Goal: Task Accomplishment & Management: Complete application form

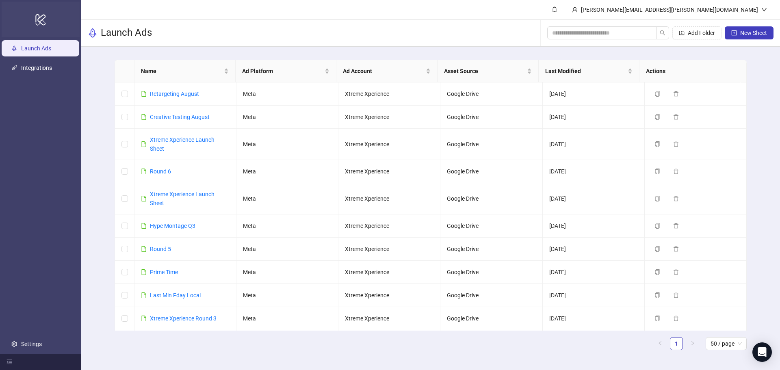
click at [56, 27] on div "logo/logo-mobile" at bounding box center [41, 19] width 78 height 35
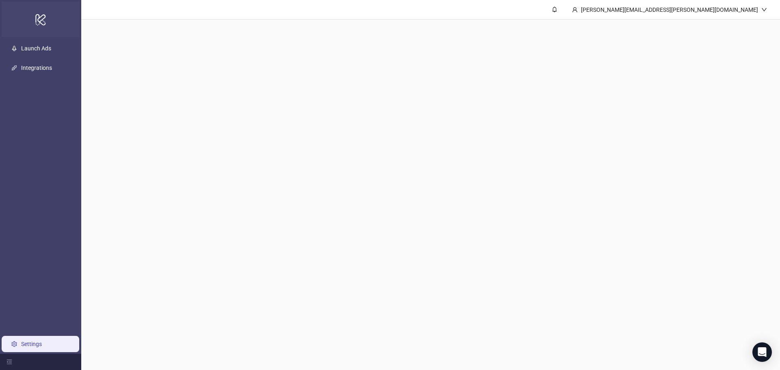
click at [43, 24] on icon at bounding box center [40, 19] width 10 height 11
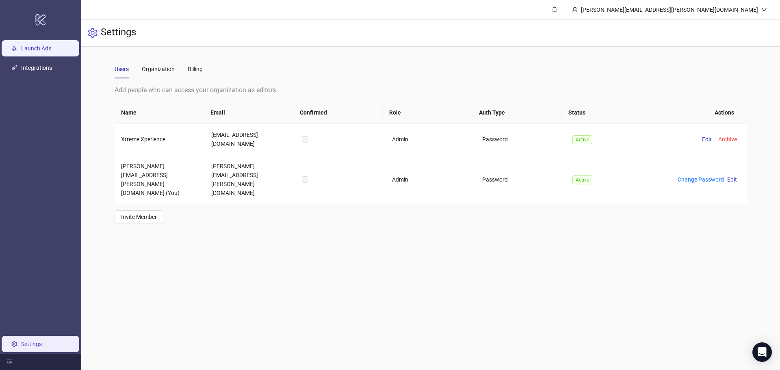
click at [46, 48] on link "Launch Ads" at bounding box center [36, 48] width 30 height 6
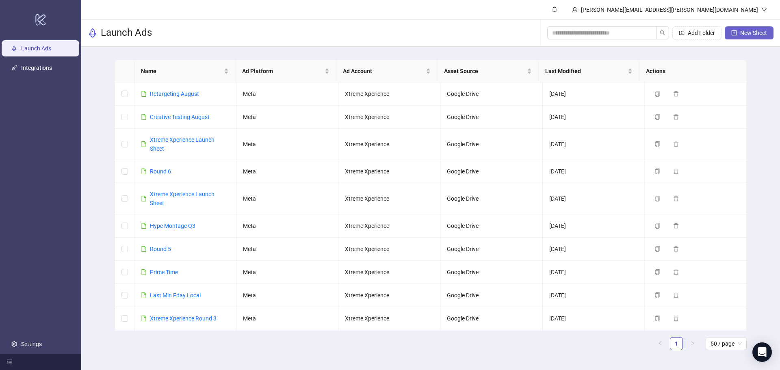
click at [747, 36] on span "New Sheet" at bounding box center [753, 33] width 27 height 6
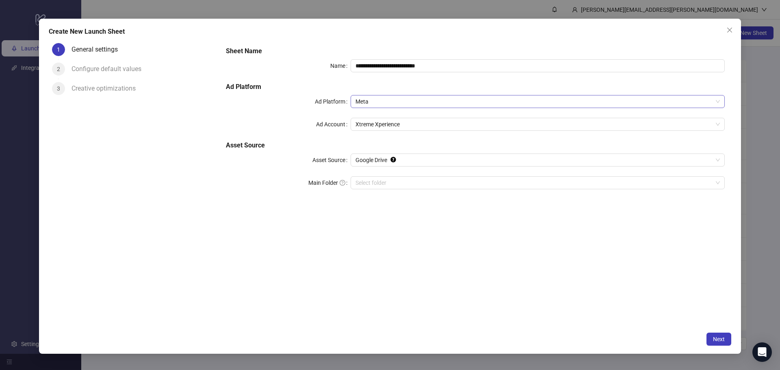
click at [413, 102] on span "Meta" at bounding box center [537, 101] width 364 height 12
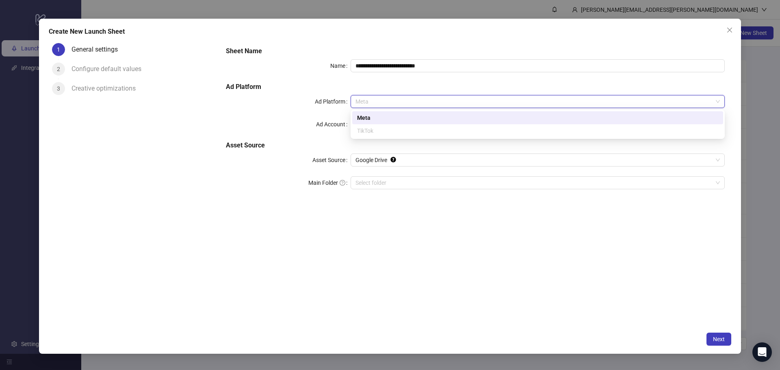
click at [375, 93] on div "**********" at bounding box center [474, 122] width 505 height 159
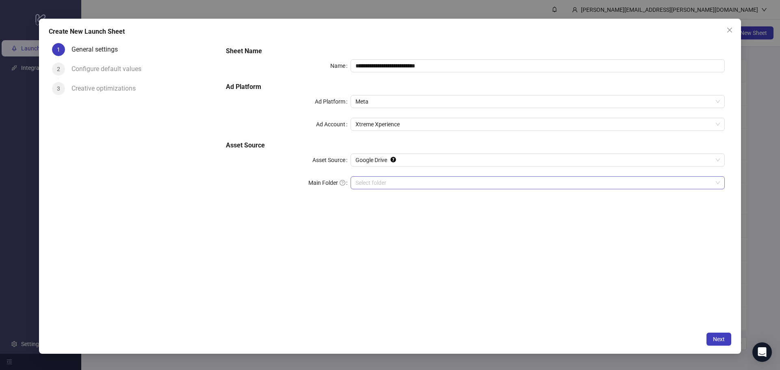
click at [373, 179] on input "Main Folder" at bounding box center [533, 183] width 357 height 12
drag, startPoint x: 476, startPoint y: 60, endPoint x: 334, endPoint y: 74, distance: 142.9
click at [334, 74] on div "**********" at bounding box center [474, 122] width 505 height 159
click at [14, 149] on div "**********" at bounding box center [390, 185] width 780 height 370
click at [454, 67] on input "**********" at bounding box center [537, 65] width 374 height 13
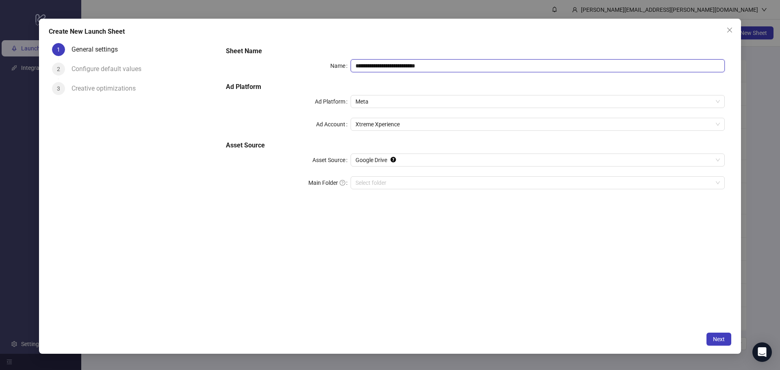
click at [454, 67] on input "**********" at bounding box center [537, 65] width 374 height 13
type input "**********"
click at [446, 56] on div "**********" at bounding box center [474, 122] width 505 height 159
click at [443, 35] on div "Create New Launch Sheet" at bounding box center [390, 32] width 682 height 10
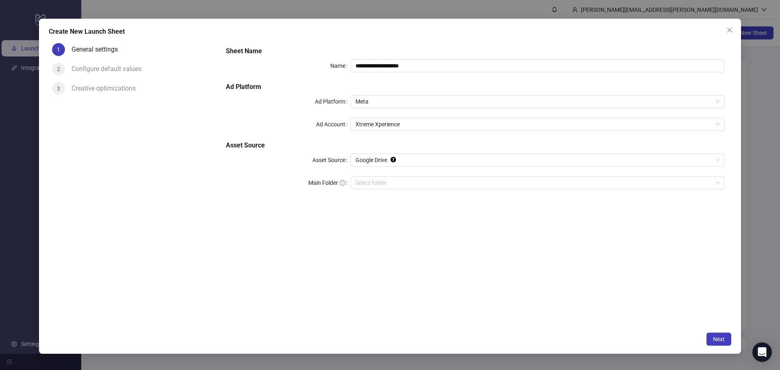
click at [441, 239] on div "**********" at bounding box center [475, 184] width 512 height 288
click at [416, 186] on input "Main Folder" at bounding box center [533, 183] width 357 height 12
click at [721, 340] on span "Next" at bounding box center [719, 339] width 12 height 6
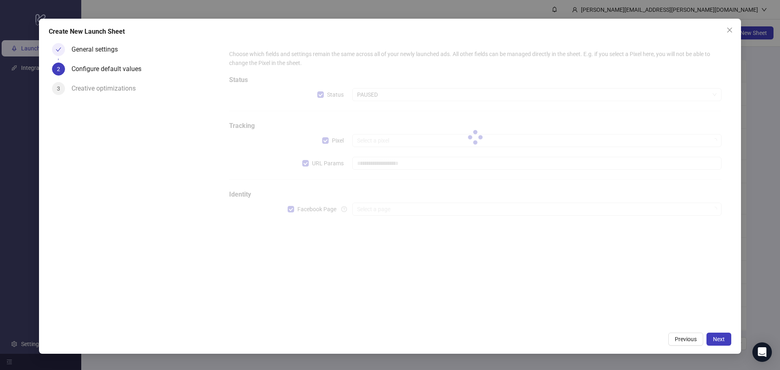
type input "**********"
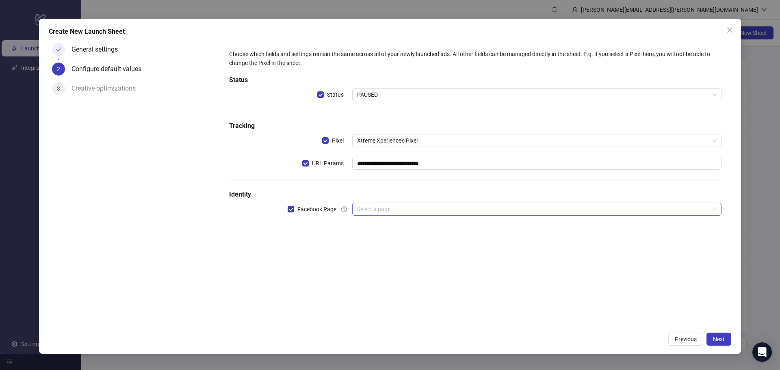
click at [381, 213] on input "search" at bounding box center [533, 209] width 352 height 12
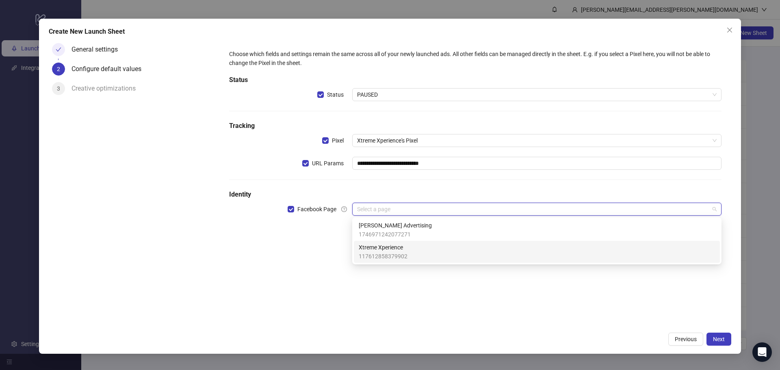
click at [387, 252] on span "117612858379902" at bounding box center [383, 256] width 49 height 9
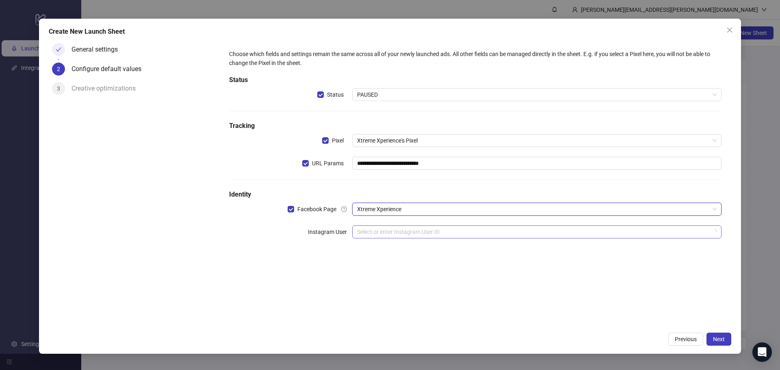
click at [388, 228] on input "search" at bounding box center [533, 232] width 352 height 12
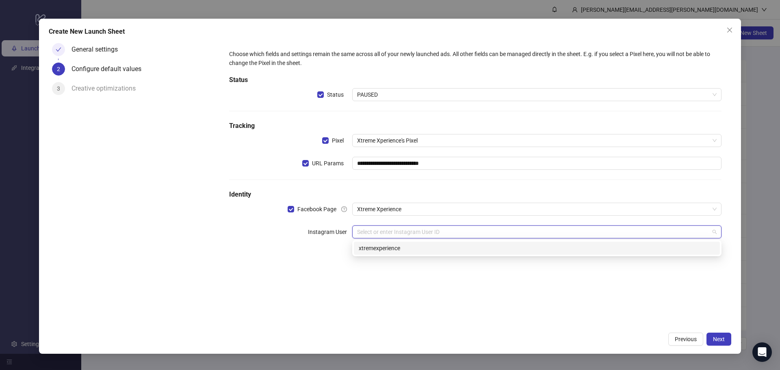
click at [395, 246] on div "xtremexperience" at bounding box center [537, 248] width 356 height 9
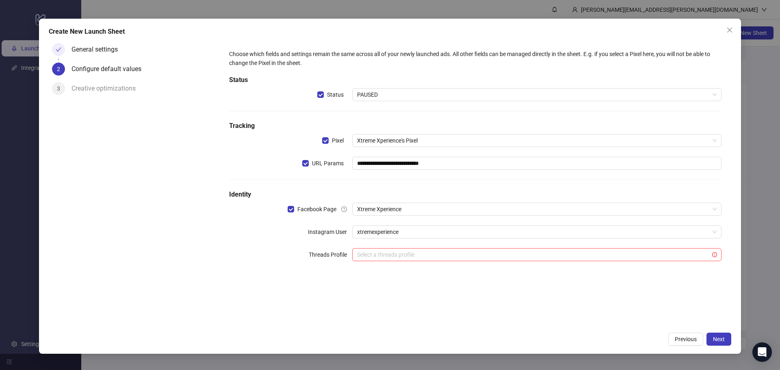
click at [497, 288] on div "**********" at bounding box center [475, 184] width 512 height 288
click at [395, 255] on input "search" at bounding box center [533, 254] width 352 height 12
click at [258, 246] on div "**********" at bounding box center [475, 160] width 499 height 228
click at [719, 335] on button "Next" at bounding box center [718, 339] width 25 height 13
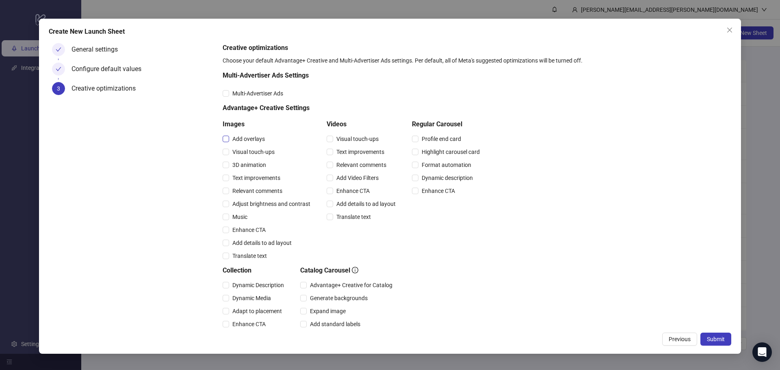
click at [254, 136] on span "Add overlays" at bounding box center [248, 138] width 39 height 9
click at [256, 151] on span "Visual touch-ups" at bounding box center [253, 151] width 49 height 9
click at [260, 168] on span "3D animation" at bounding box center [249, 164] width 40 height 9
click at [264, 177] on span "Text improvements" at bounding box center [256, 177] width 54 height 9
click at [263, 188] on span "Relevant comments" at bounding box center [257, 190] width 56 height 9
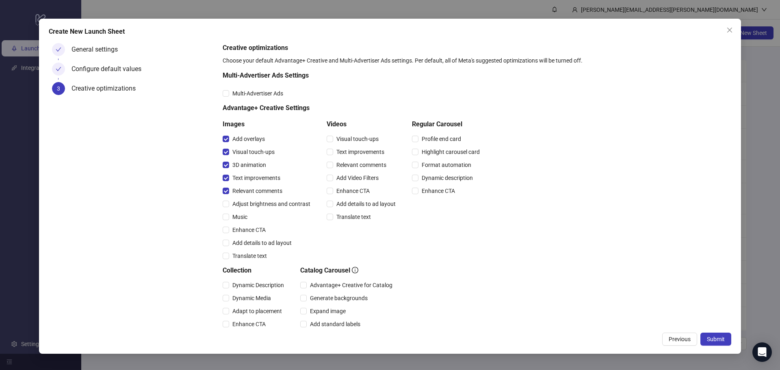
click at [271, 199] on div "Adjust brightness and contrast" at bounding box center [267, 203] width 91 height 9
click at [272, 199] on span "Adjust brightness and contrast" at bounding box center [271, 203] width 84 height 9
click at [238, 219] on span "Music" at bounding box center [240, 216] width 22 height 9
click at [243, 230] on span "Enhance CTA" at bounding box center [249, 229] width 40 height 9
click at [248, 243] on span "Add details to ad layout" at bounding box center [262, 242] width 66 height 9
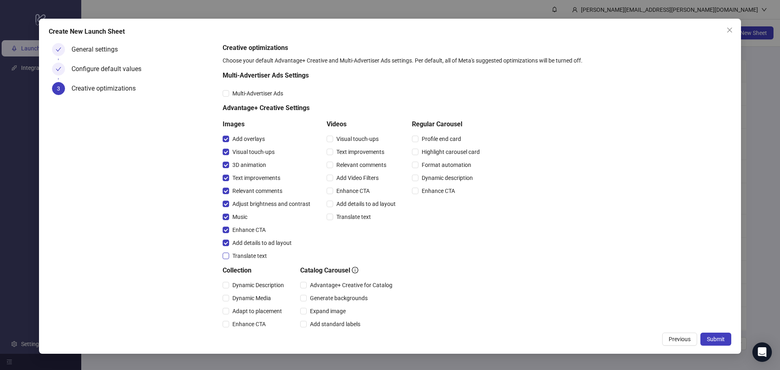
click at [249, 255] on span "Translate text" at bounding box center [249, 255] width 41 height 9
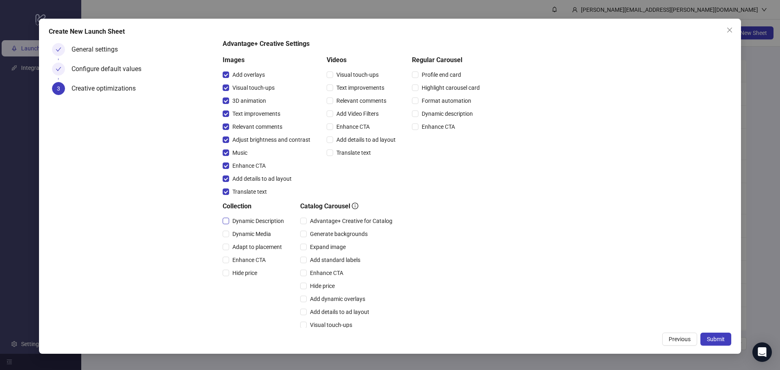
scroll to position [81, 0]
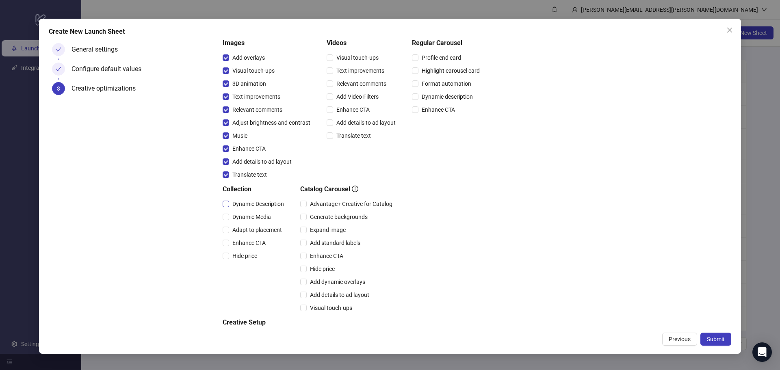
click at [247, 202] on span "Dynamic Description" at bounding box center [258, 203] width 58 height 9
click at [248, 219] on span "Dynamic Media" at bounding box center [251, 216] width 45 height 9
click at [251, 228] on span "Adapt to placement" at bounding box center [257, 229] width 56 height 9
click at [253, 238] on span "Enhance CTA" at bounding box center [249, 242] width 40 height 9
click at [252, 255] on span "Hide price" at bounding box center [244, 255] width 31 height 9
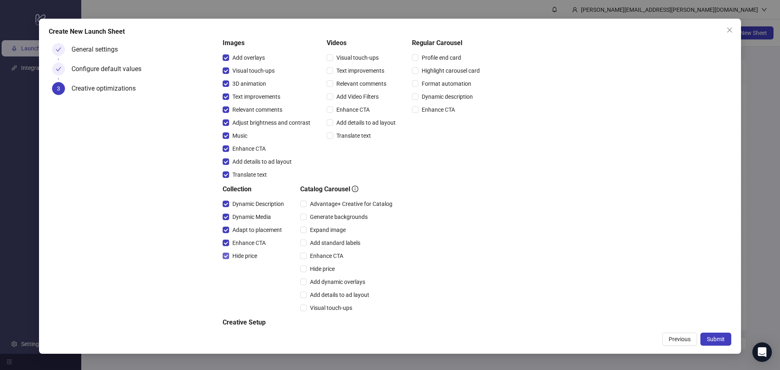
click at [240, 258] on span "Hide price" at bounding box center [244, 255] width 31 height 9
click at [241, 202] on span "Dynamic Description" at bounding box center [258, 203] width 58 height 9
click at [243, 216] on span "Dynamic Media" at bounding box center [251, 216] width 45 height 9
click at [246, 229] on span "Adapt to placement" at bounding box center [257, 229] width 56 height 9
click at [248, 242] on span "Enhance CTA" at bounding box center [249, 242] width 40 height 9
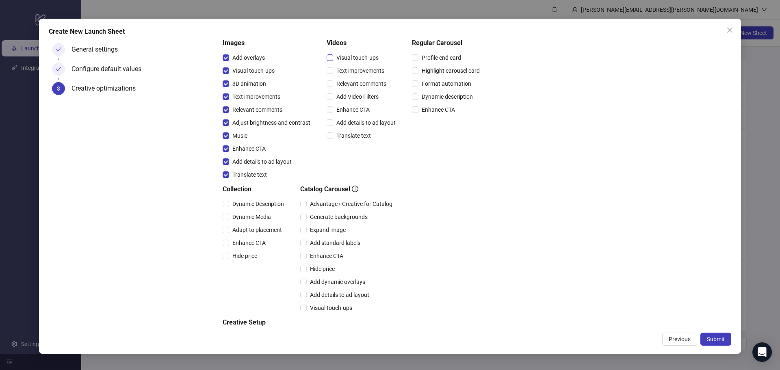
click at [352, 57] on span "Visual touch-ups" at bounding box center [357, 57] width 49 height 9
click at [354, 74] on span "Text improvements" at bounding box center [360, 70] width 54 height 9
click at [355, 89] on div "Relevant comments" at bounding box center [362, 83] width 72 height 13
click at [356, 89] on div "Relevant comments" at bounding box center [362, 83] width 72 height 13
click at [357, 87] on span "Relevant comments" at bounding box center [361, 83] width 56 height 9
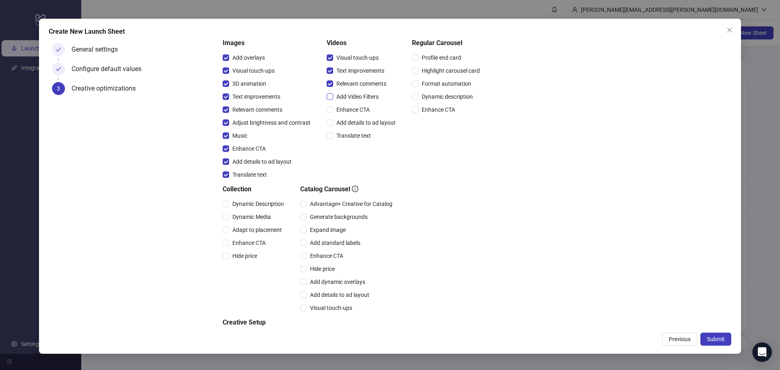
click at [357, 101] on span "Add Video Filters" at bounding box center [357, 96] width 49 height 9
click at [360, 116] on div "Add details to ad layout" at bounding box center [362, 122] width 72 height 13
click at [360, 112] on span "Enhance CTA" at bounding box center [353, 109] width 40 height 9
click at [363, 124] on span "Add details to ad layout" at bounding box center [366, 122] width 66 height 9
click at [246, 176] on span "Translate text" at bounding box center [249, 174] width 41 height 9
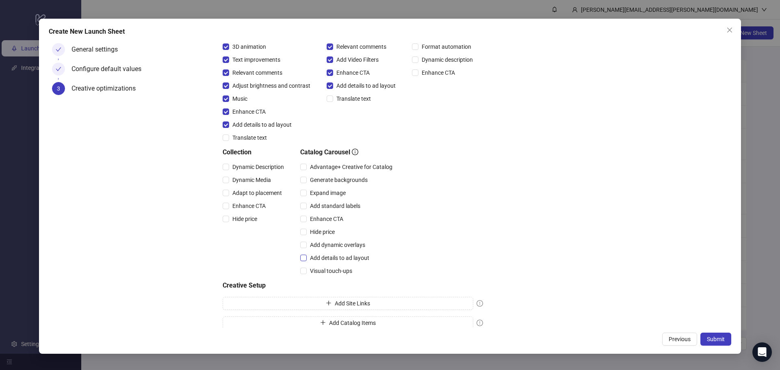
scroll to position [126, 0]
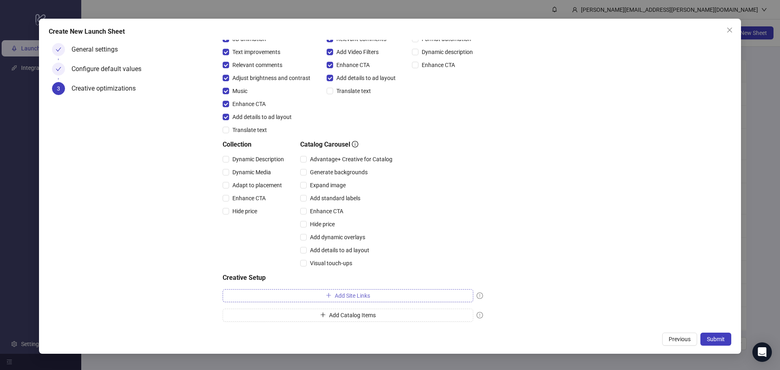
click at [333, 292] on button "Add Site Links" at bounding box center [347, 295] width 251 height 13
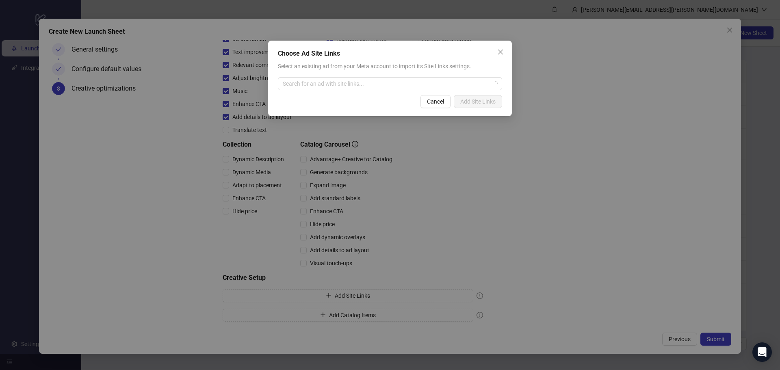
click at [330, 76] on div "Select an existing ad from your Meta account to import its Site Links settings.…" at bounding box center [390, 76] width 224 height 28
click at [330, 77] on div "Select an existing ad from your Meta account to import its Site Links settings.…" at bounding box center [390, 76] width 224 height 28
click at [331, 80] on input "search" at bounding box center [386, 84] width 207 height 12
click at [336, 87] on input "search" at bounding box center [386, 84] width 207 height 12
click at [363, 87] on input "search" at bounding box center [386, 84] width 207 height 12
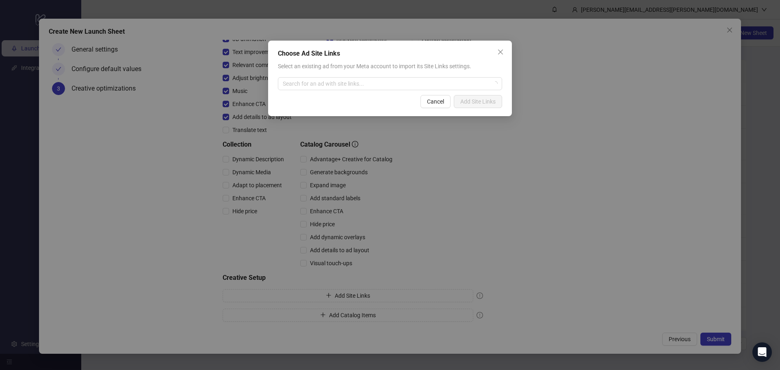
click at [363, 74] on div "Select an existing ad from your Meta account to import its Site Links settings.…" at bounding box center [390, 76] width 224 height 28
click at [350, 86] on input "search" at bounding box center [386, 84] width 207 height 12
click at [349, 86] on input "search" at bounding box center [386, 84] width 207 height 12
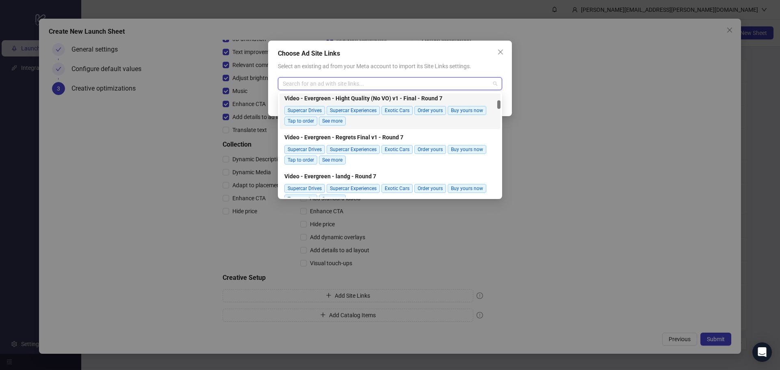
scroll to position [203, 0]
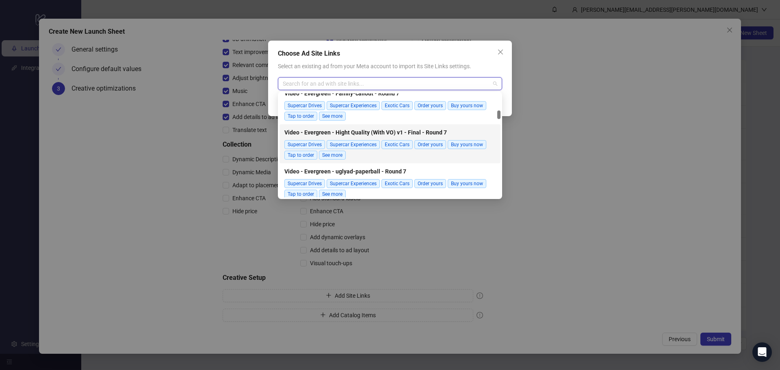
click at [624, 187] on div "Choose Ad Site Links Select an existing ad from your Meta account to import its…" at bounding box center [390, 185] width 780 height 370
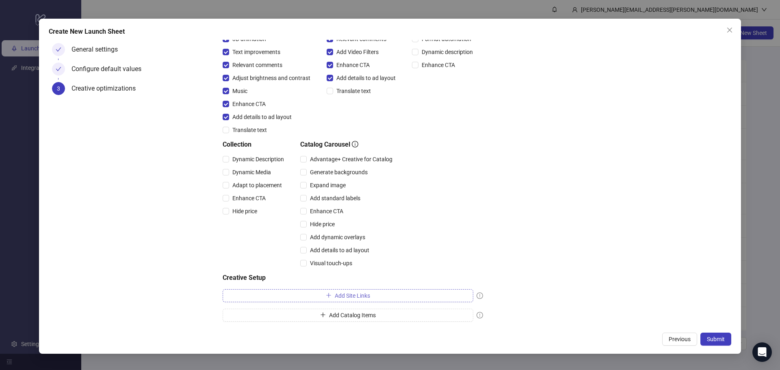
click at [350, 296] on span "Add Site Links" at bounding box center [352, 295] width 35 height 6
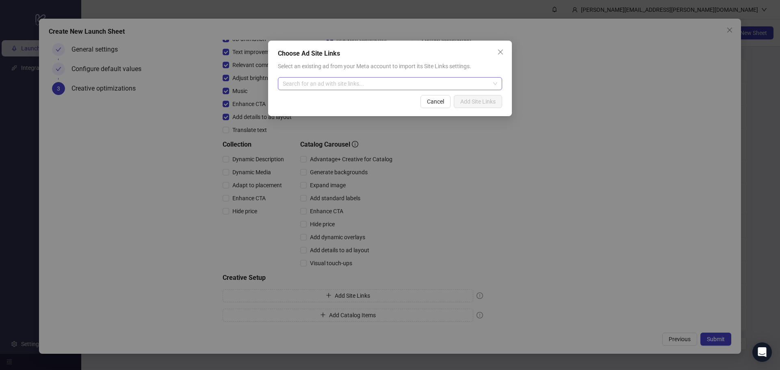
click at [311, 86] on input "search" at bounding box center [386, 84] width 207 height 12
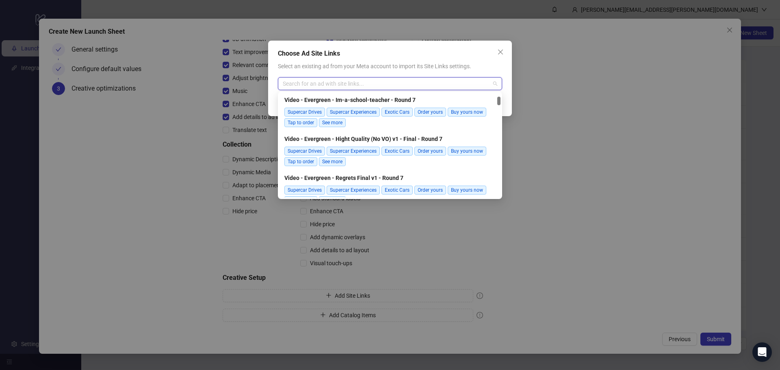
scroll to position [0, 0]
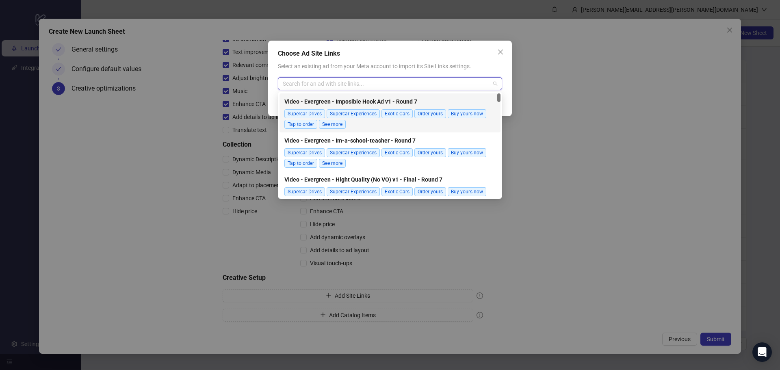
click at [328, 68] on span "Select an existing ad from your Meta account to import its Site Links settings." at bounding box center [374, 66] width 193 height 6
click at [439, 86] on input "search" at bounding box center [386, 84] width 207 height 12
type input "*"
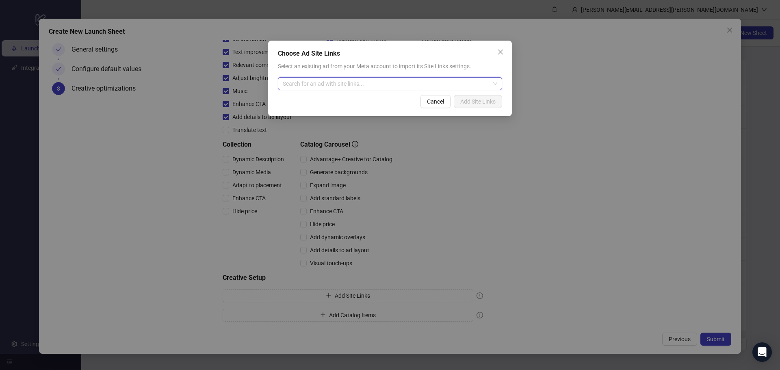
click at [325, 82] on input "search" at bounding box center [386, 84] width 207 height 12
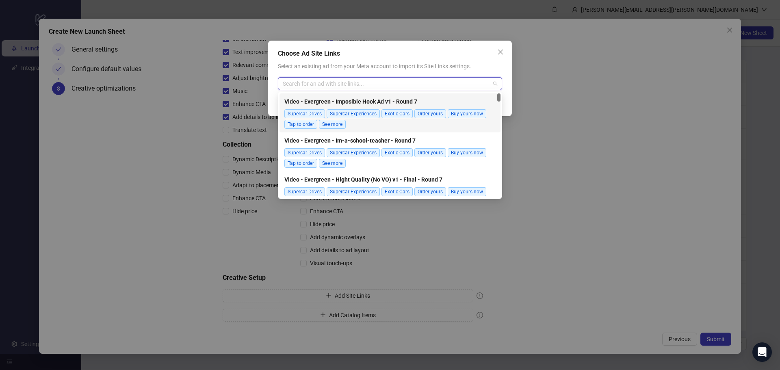
click at [324, 82] on input "search" at bounding box center [386, 84] width 207 height 12
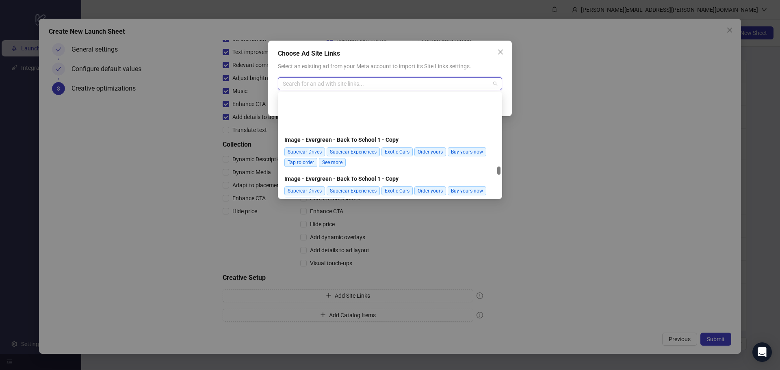
scroll to position [1908, 0]
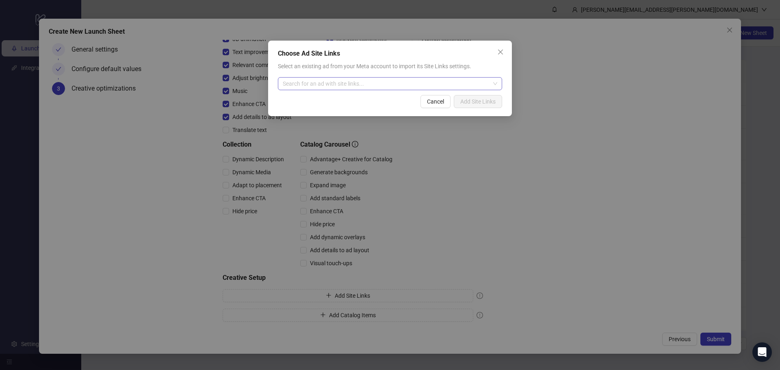
click at [494, 83] on span at bounding box center [390, 84] width 214 height 12
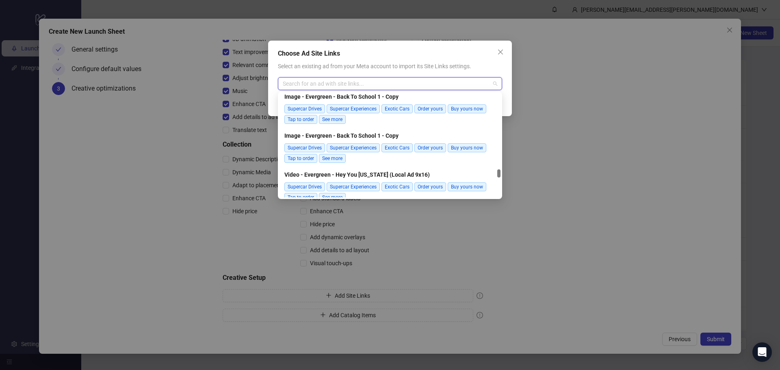
scroll to position [2650, 0]
